Goal: Task Accomplishment & Management: Use online tool/utility

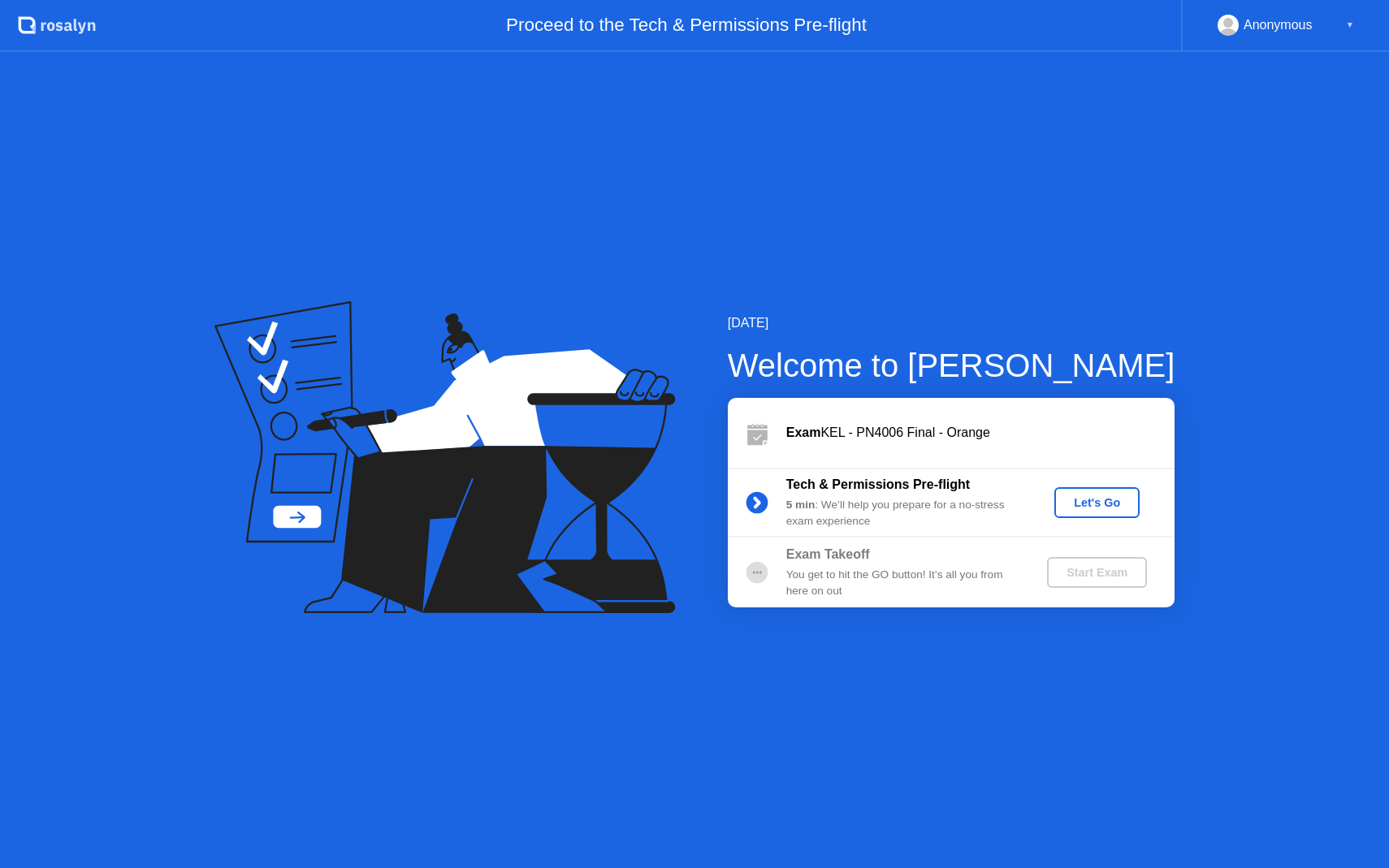
click at [1083, 496] on div "Let's Go" at bounding box center [1096, 503] width 72 height 13
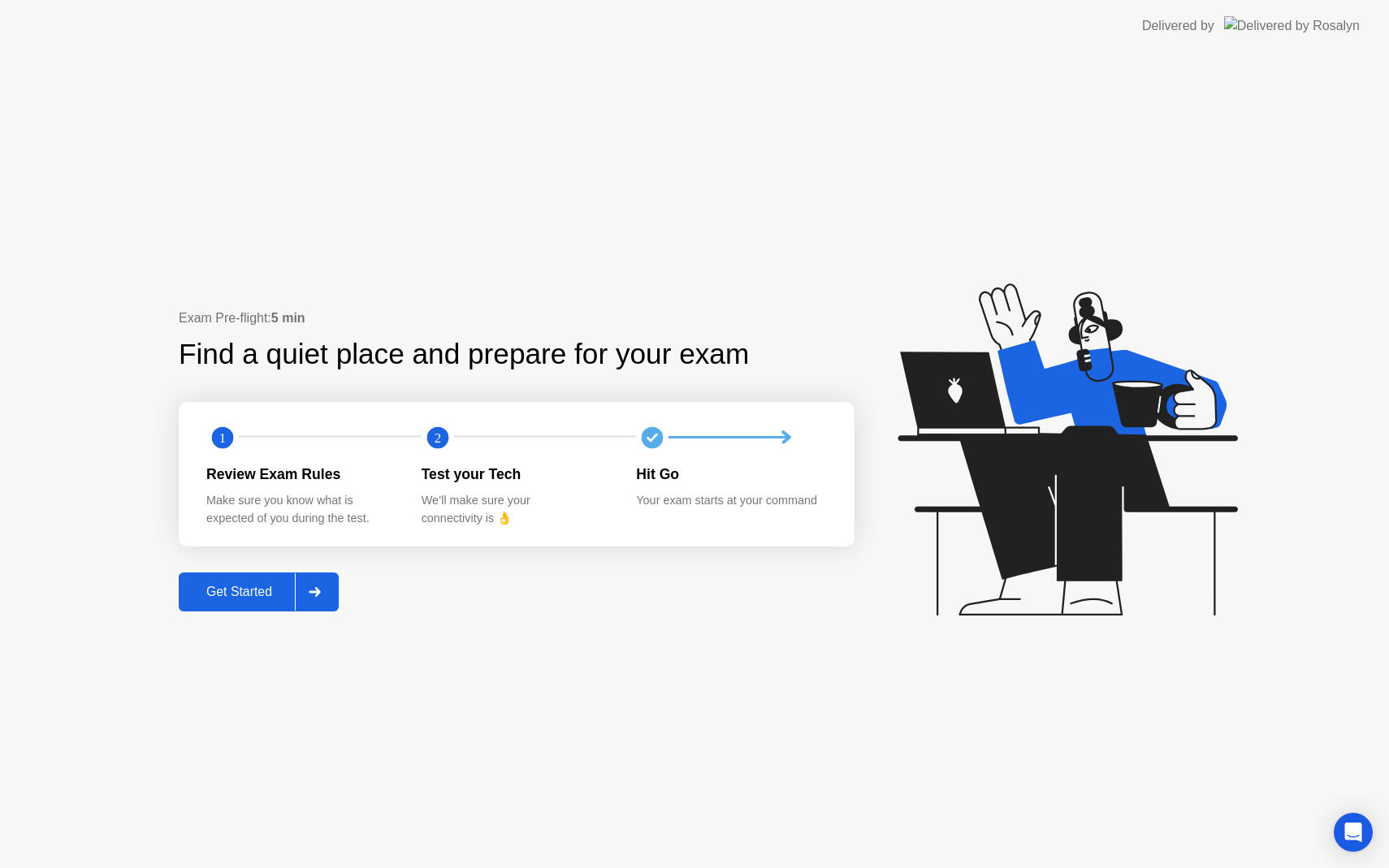
click at [211, 596] on div "Get Started" at bounding box center [239, 592] width 111 height 15
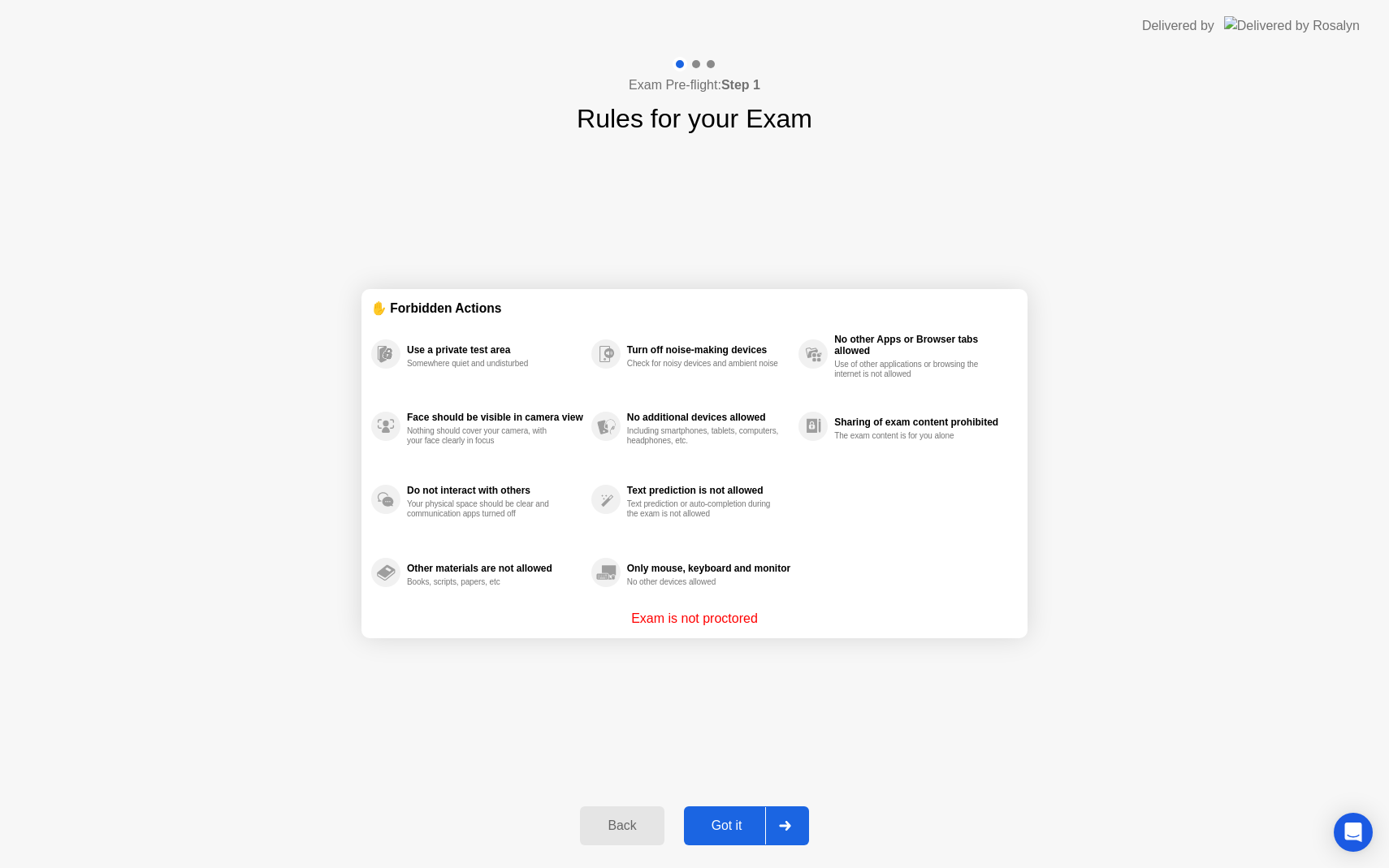
click at [724, 830] on div "Got it" at bounding box center [727, 826] width 77 height 15
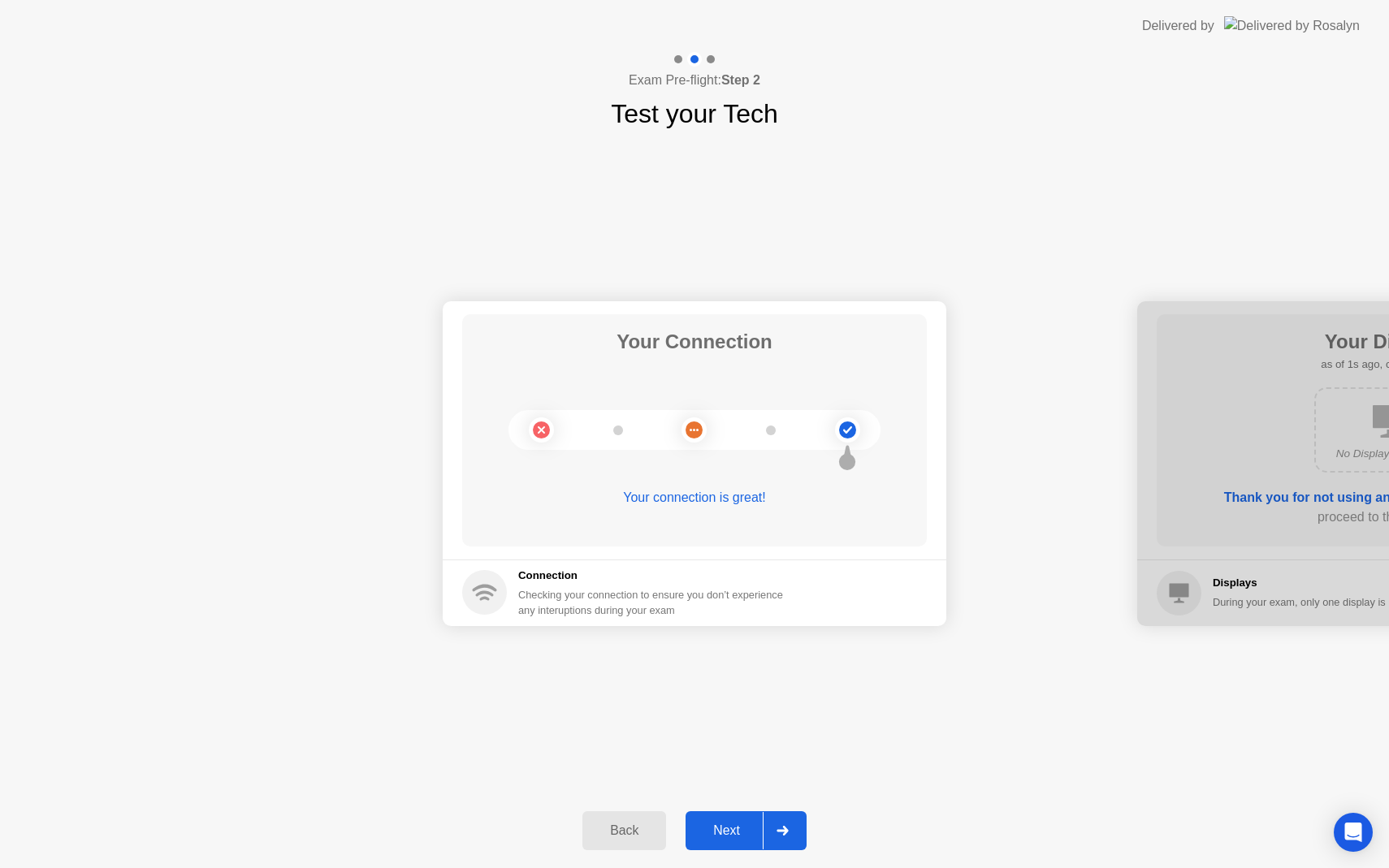
click at [724, 825] on div "Next" at bounding box center [726, 831] width 72 height 15
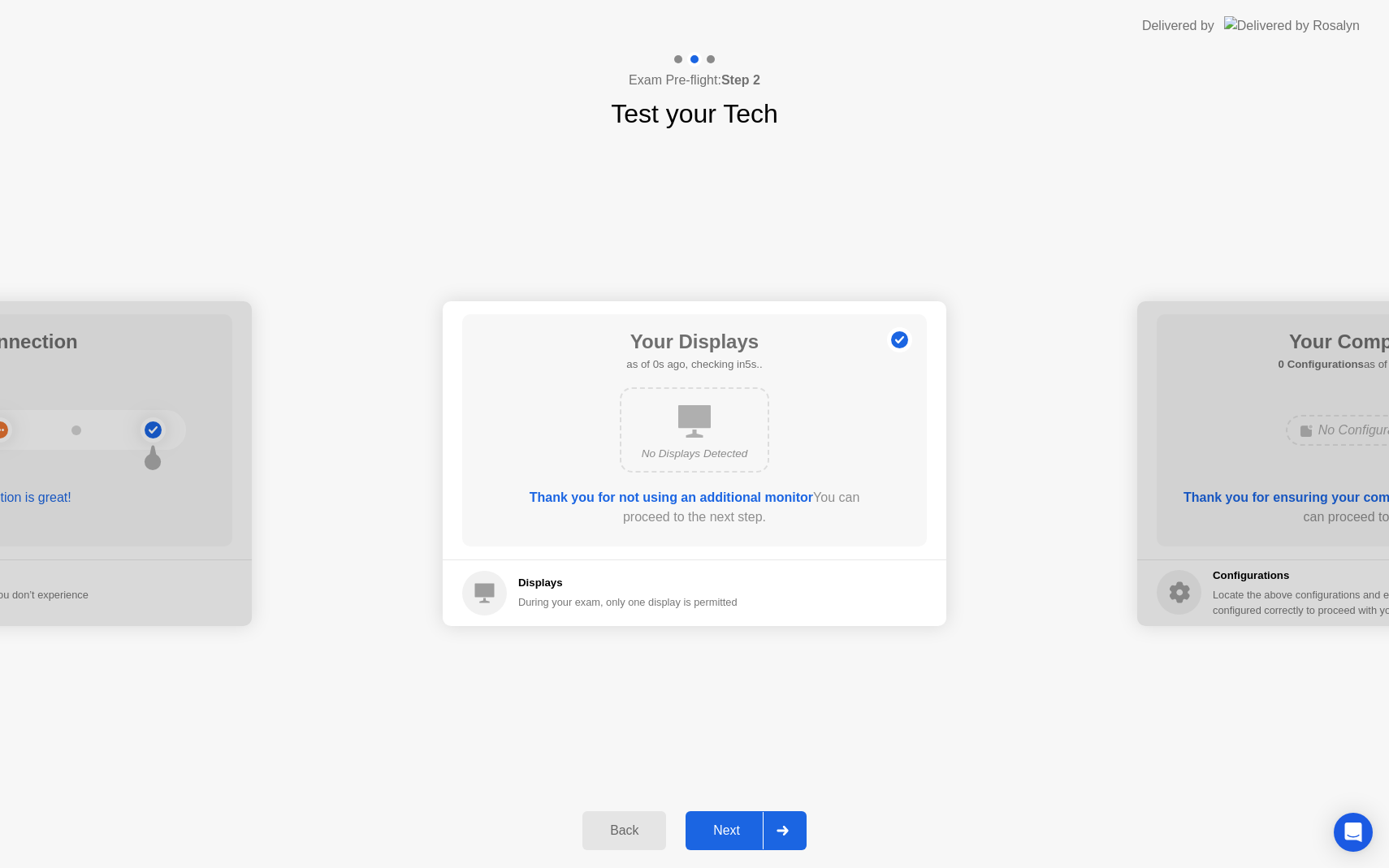
click at [724, 825] on div "Next" at bounding box center [726, 831] width 72 height 15
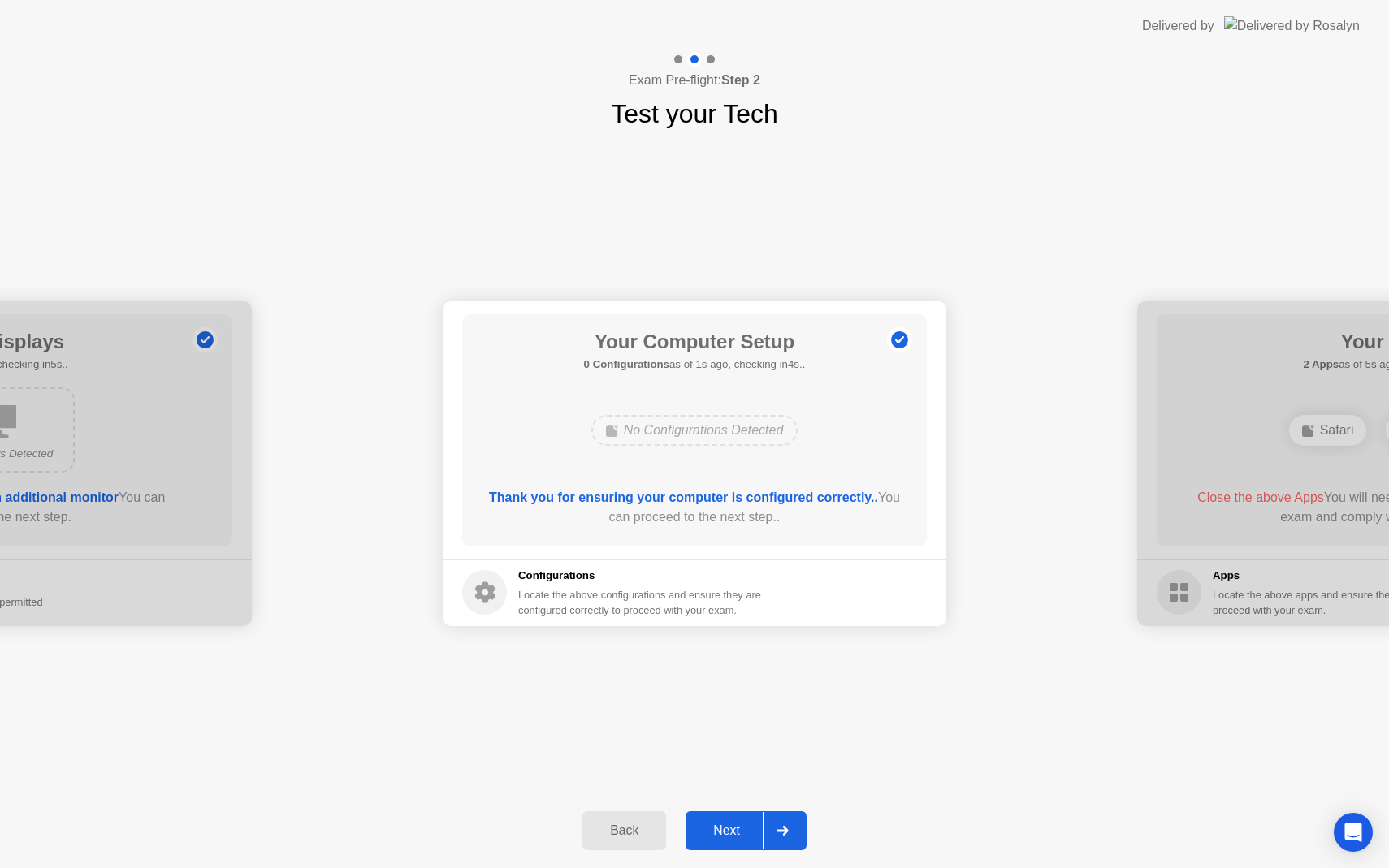
click at [724, 825] on div "Next" at bounding box center [726, 831] width 72 height 15
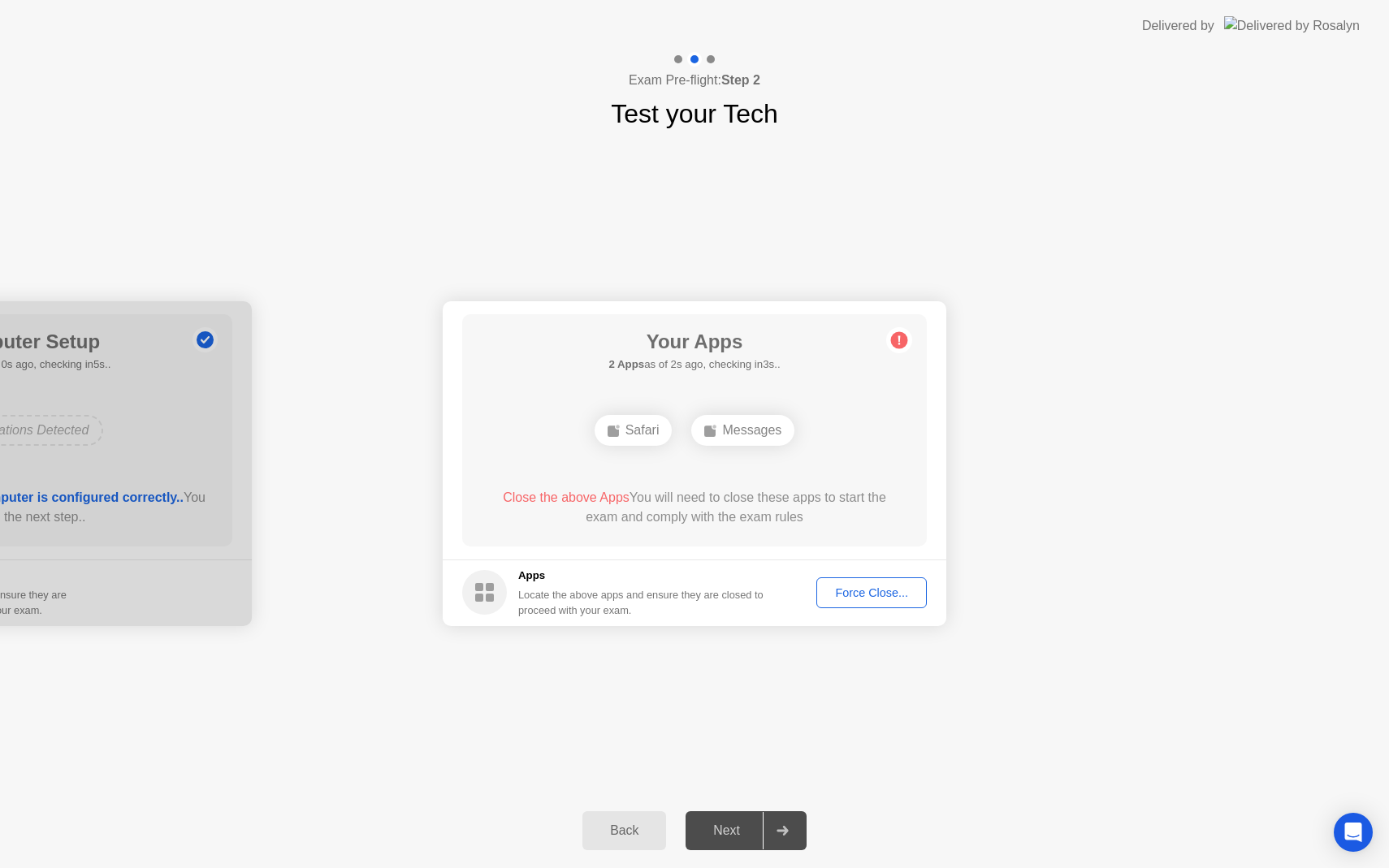
click at [879, 597] on div "Force Close..." at bounding box center [871, 593] width 99 height 13
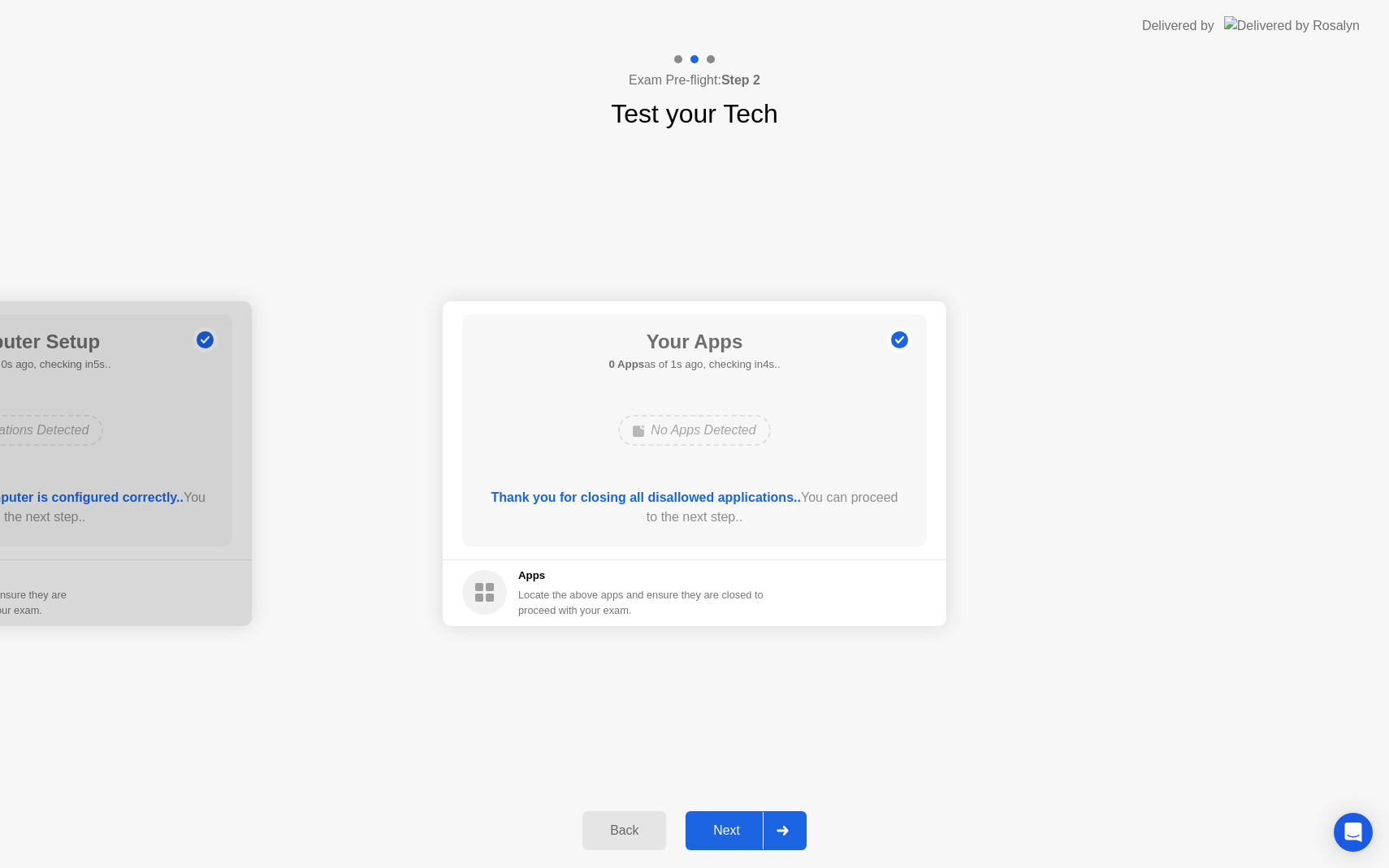
click at [731, 826] on div "Next" at bounding box center [726, 831] width 72 height 15
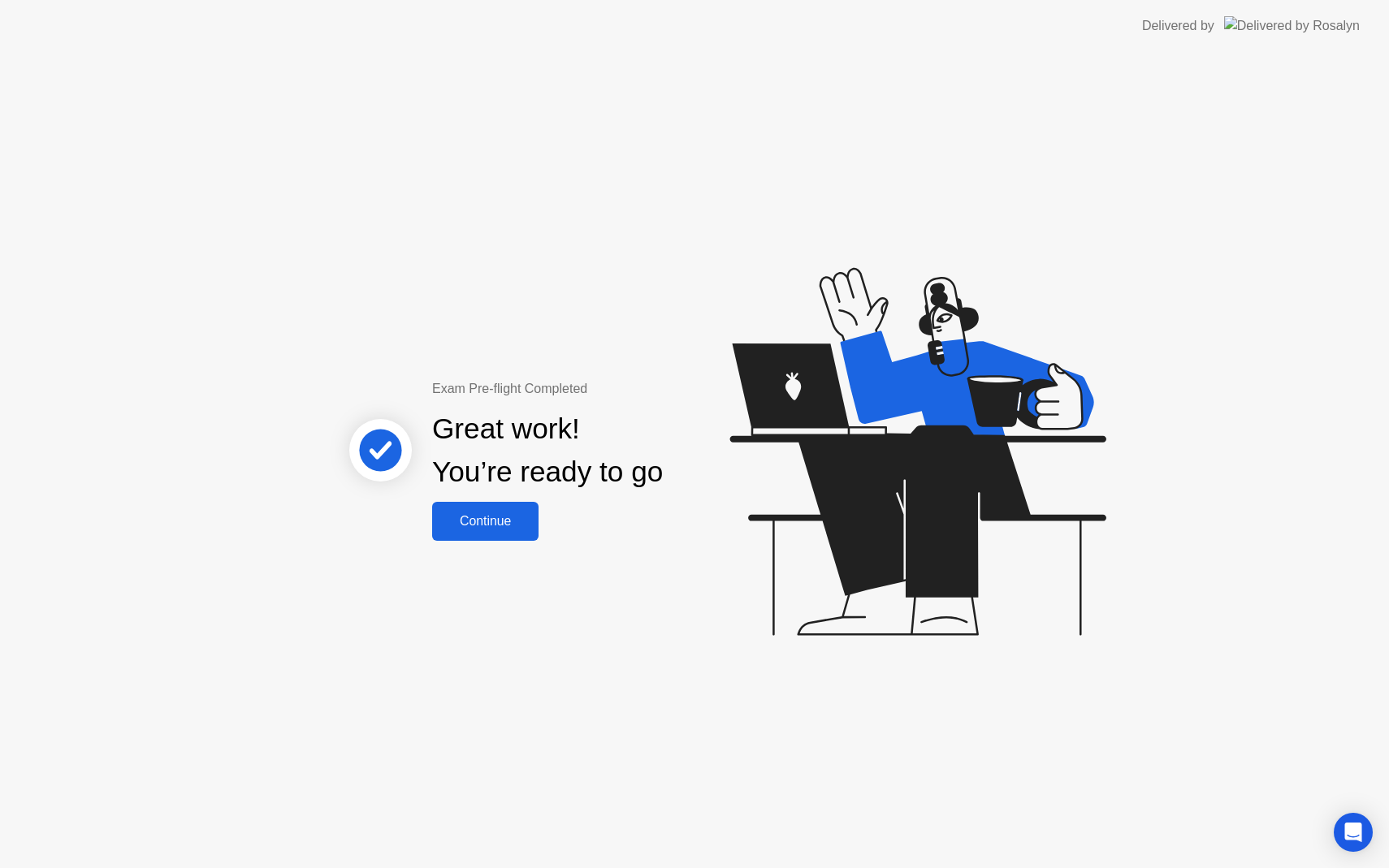
click at [534, 514] on div "Continue" at bounding box center [484, 522] width 96 height 15
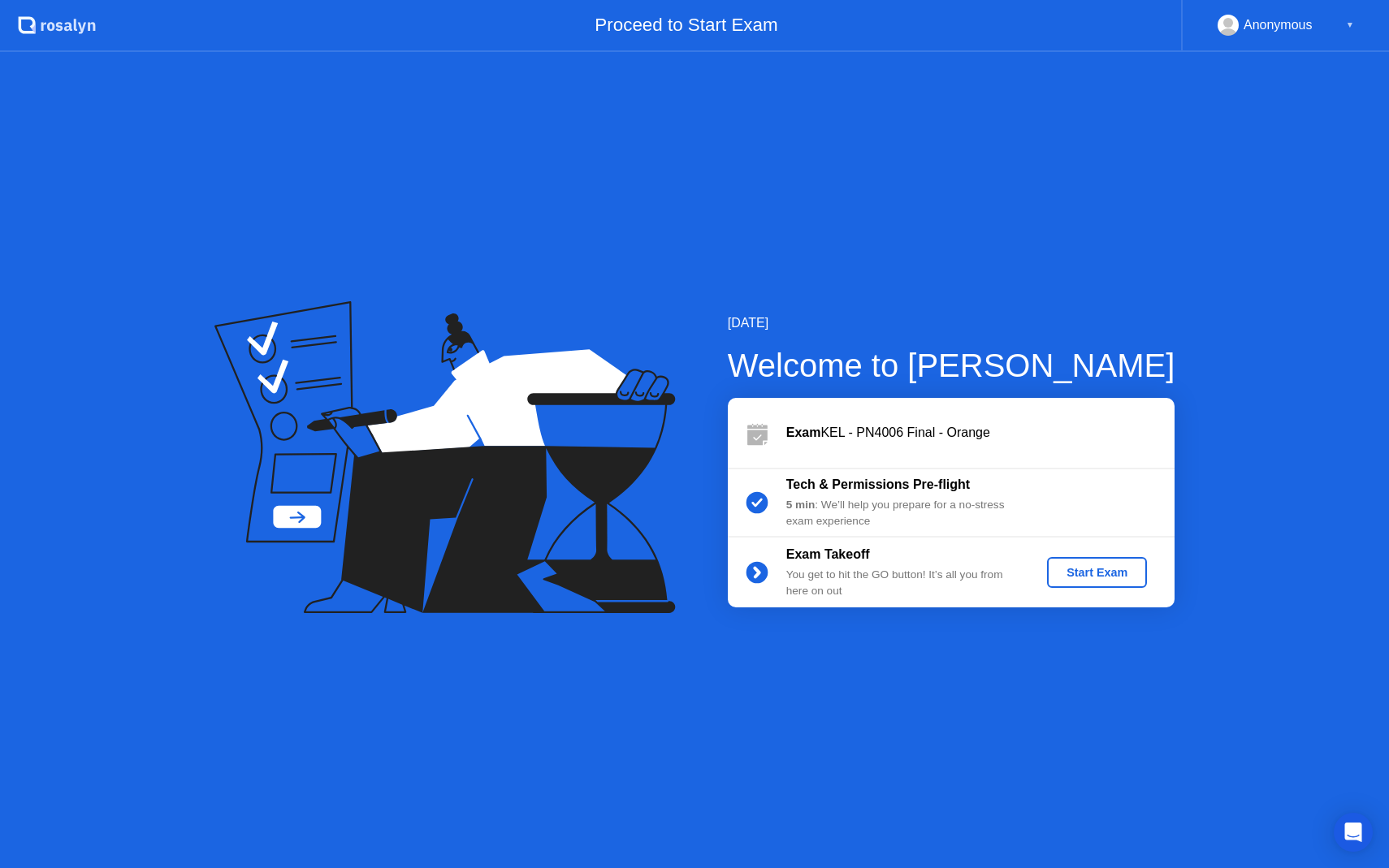
click at [1087, 576] on div "Start Exam" at bounding box center [1097, 572] width 87 height 13
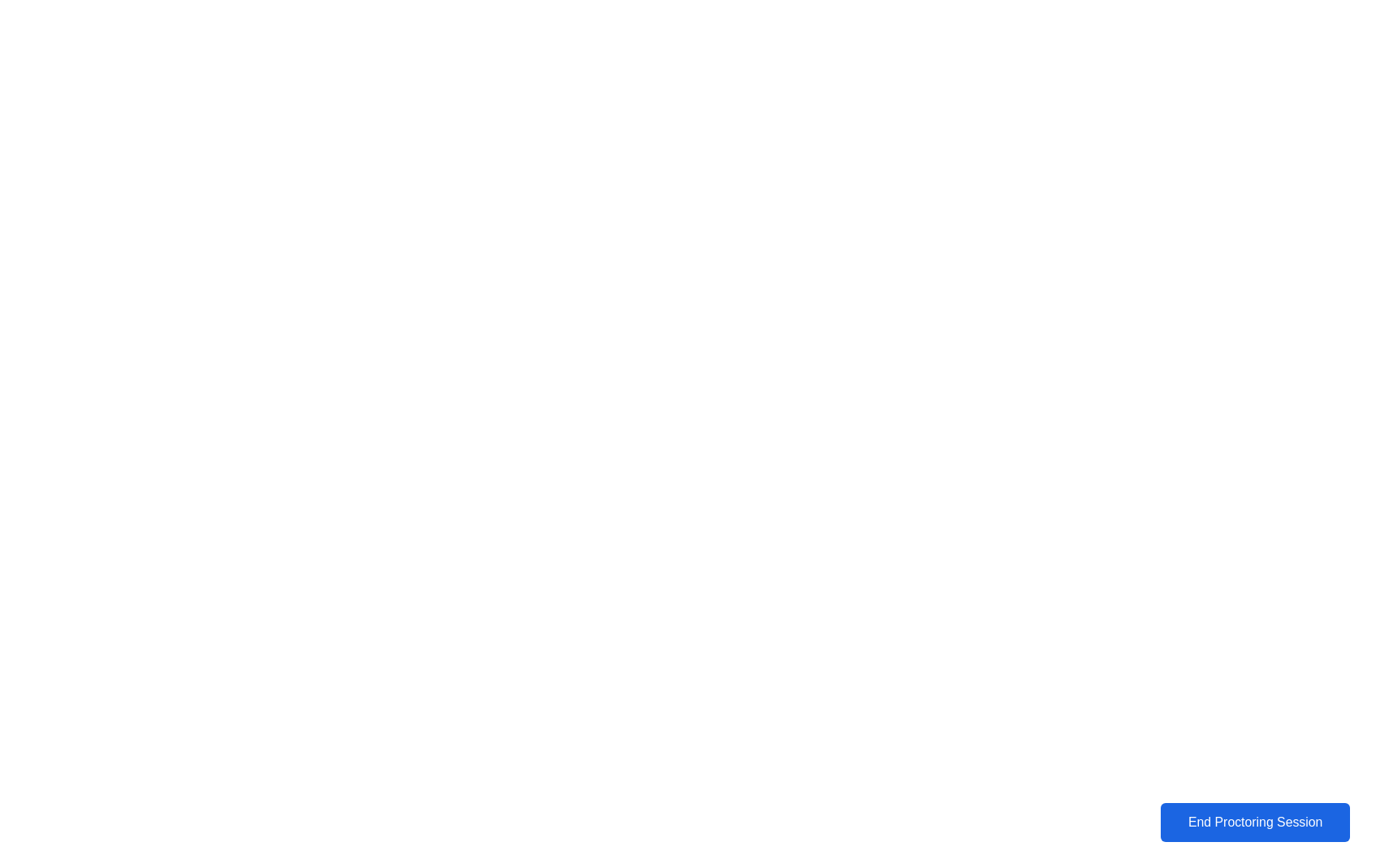
click at [1206, 818] on div "End Proctoring Session" at bounding box center [1254, 823] width 180 height 15
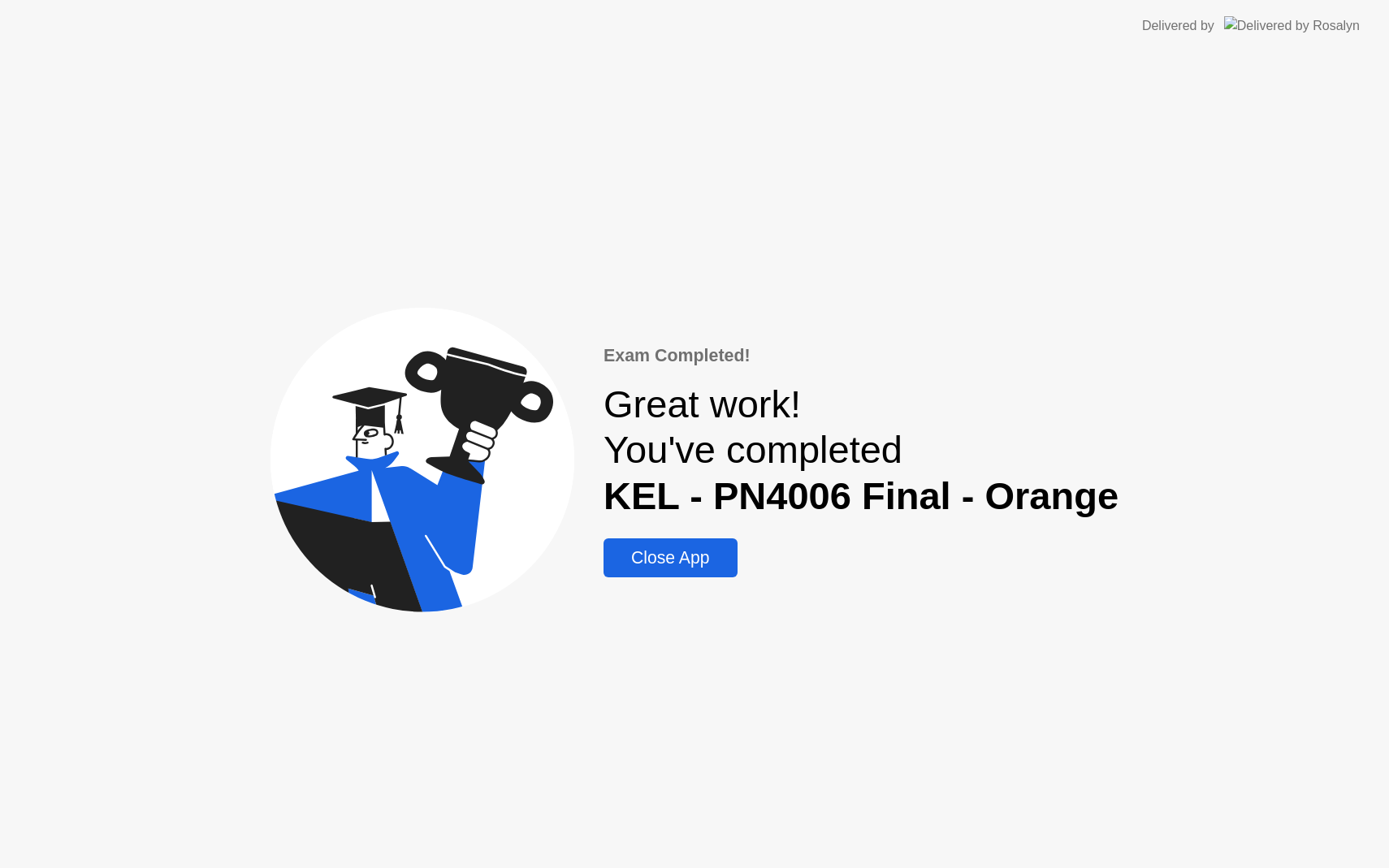
click at [710, 554] on div "Close App" at bounding box center [670, 557] width 124 height 20
